Goal: Information Seeking & Learning: Learn about a topic

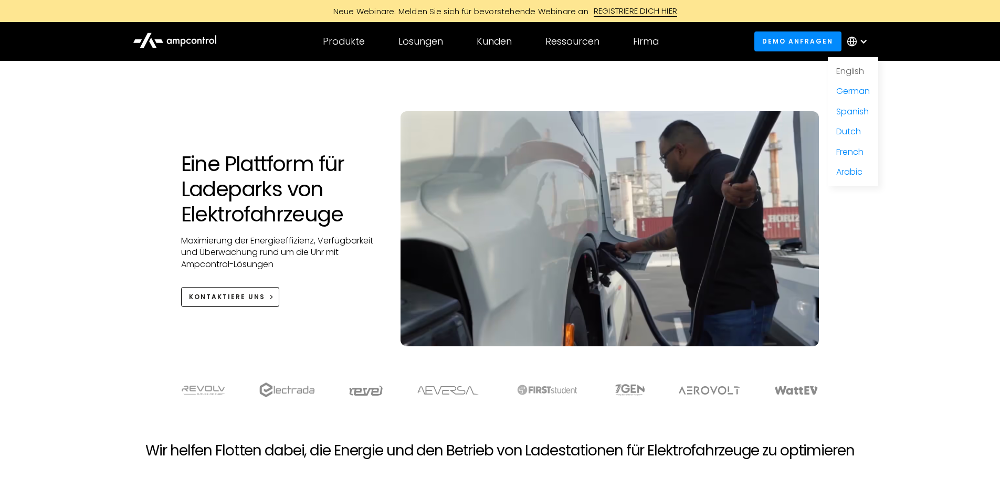
click at [858, 69] on link "English" at bounding box center [850, 71] width 28 height 12
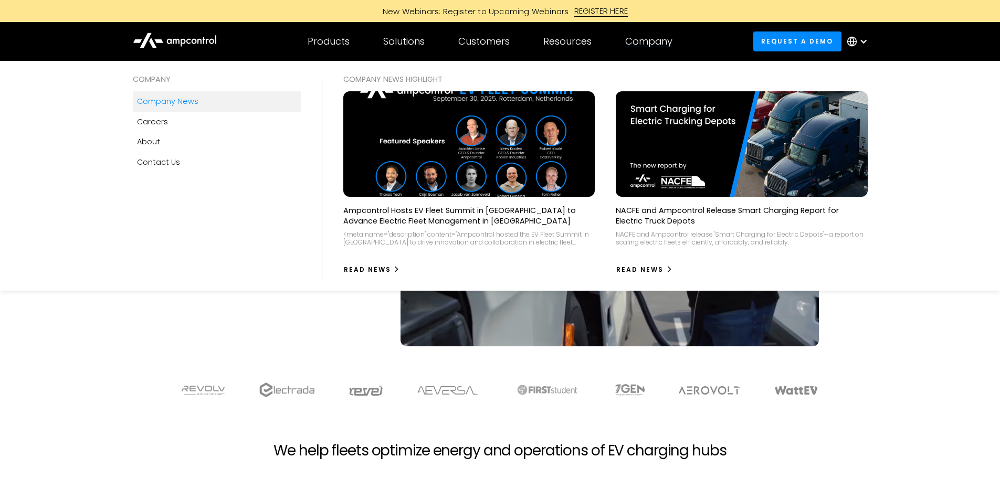
click at [185, 104] on div "Company news" at bounding box center [167, 101] width 61 height 12
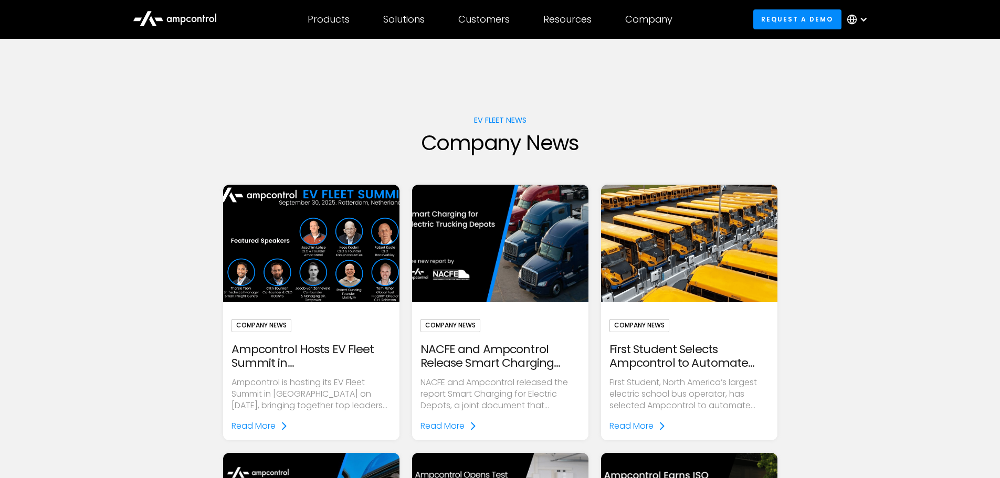
click at [356, 218] on img at bounding box center [310, 243] width 203 height 135
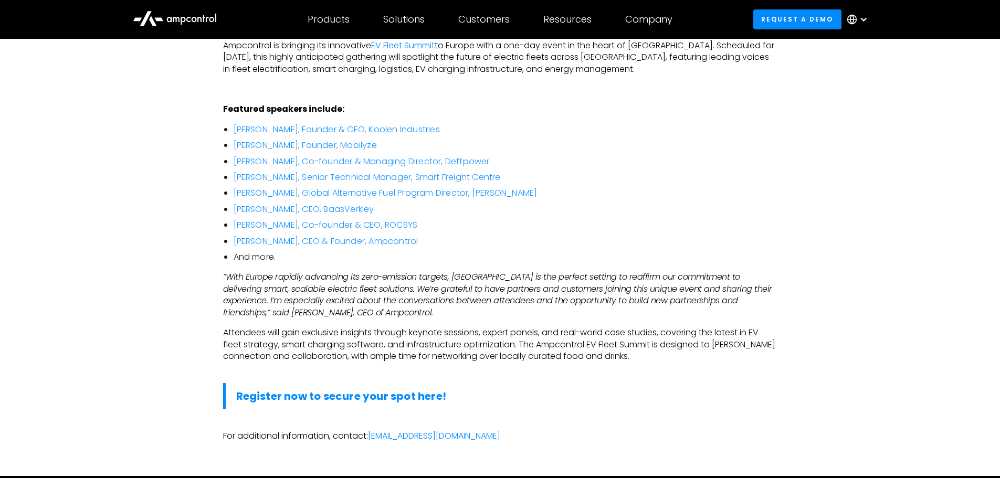
scroll to position [735, 0]
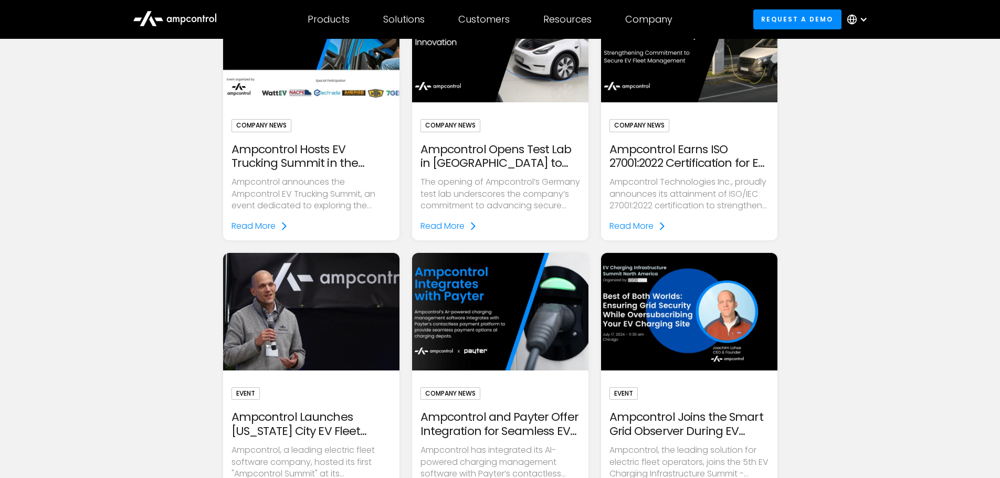
scroll to position [472, 0]
